Goal: Book appointment/travel/reservation

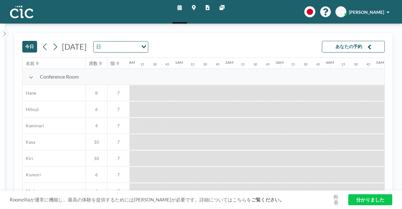
scroll to position [0, 792]
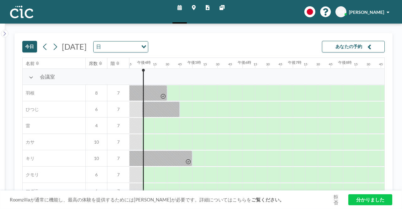
click at [388, 96] on div "[DATE] [DATE] 日 読み込み中... あなたの予約 名前 席数 階 午前0時 15 30 45 午前1時 15 30 45 午前2時 15 30 …" at bounding box center [203, 116] width 378 height 167
click at [388, 102] on div "今日 2025年8月21日木曜日 日 読み込み中... あなたの予約 名前 席数 階 午前0時 15 30 45 午前1時 15 30 45 午前2時 15 …" at bounding box center [203, 116] width 378 height 167
click at [25, 16] on img at bounding box center [21, 12] width 23 height 13
click at [26, 14] on img at bounding box center [21, 12] width 23 height 13
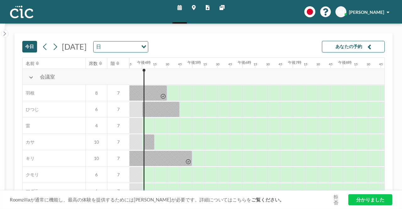
click at [16, 17] on img at bounding box center [21, 12] width 23 height 13
click at [194, 8] on icon at bounding box center [194, 7] width 4 height 5
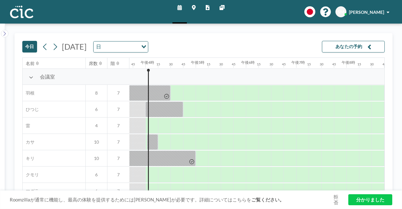
scroll to position [0, 792]
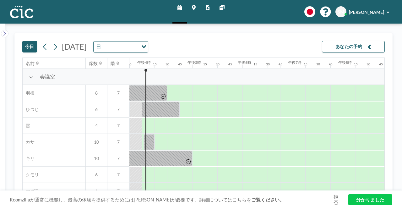
click at [345, 13] on font "SM" at bounding box center [341, 11] width 7 height 5
click at [26, 17] on img at bounding box center [21, 12] width 23 height 13
click at [208, 10] on icon at bounding box center [208, 7] width 4 height 5
